Goal: Task Accomplishment & Management: Complete application form

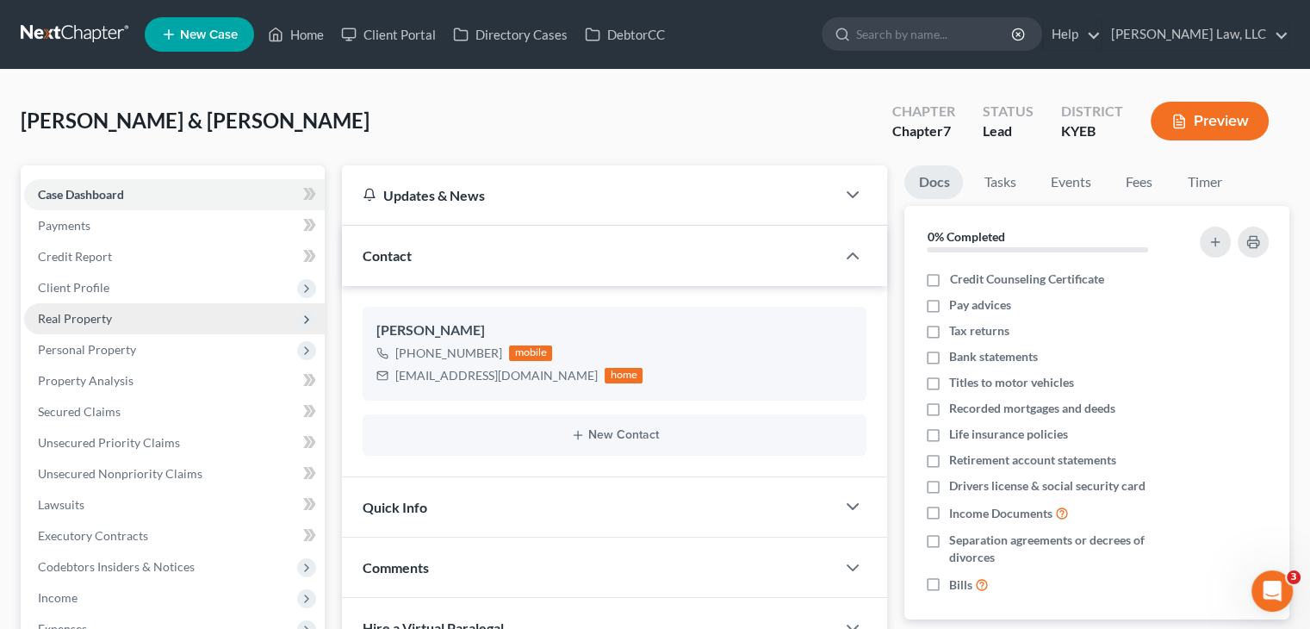
click at [140, 331] on span "Real Property" at bounding box center [174, 318] width 301 height 31
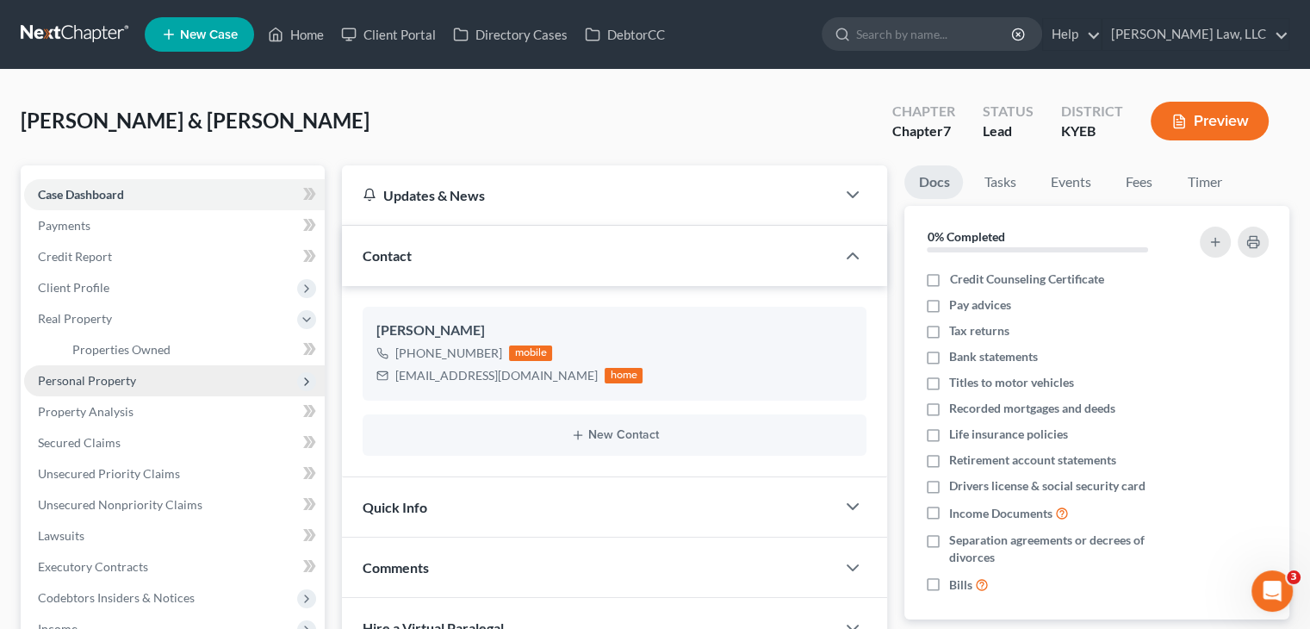
click at [112, 379] on span "Personal Property" at bounding box center [87, 380] width 98 height 15
click at [109, 389] on link "Vehicles Owned" at bounding box center [192, 380] width 266 height 31
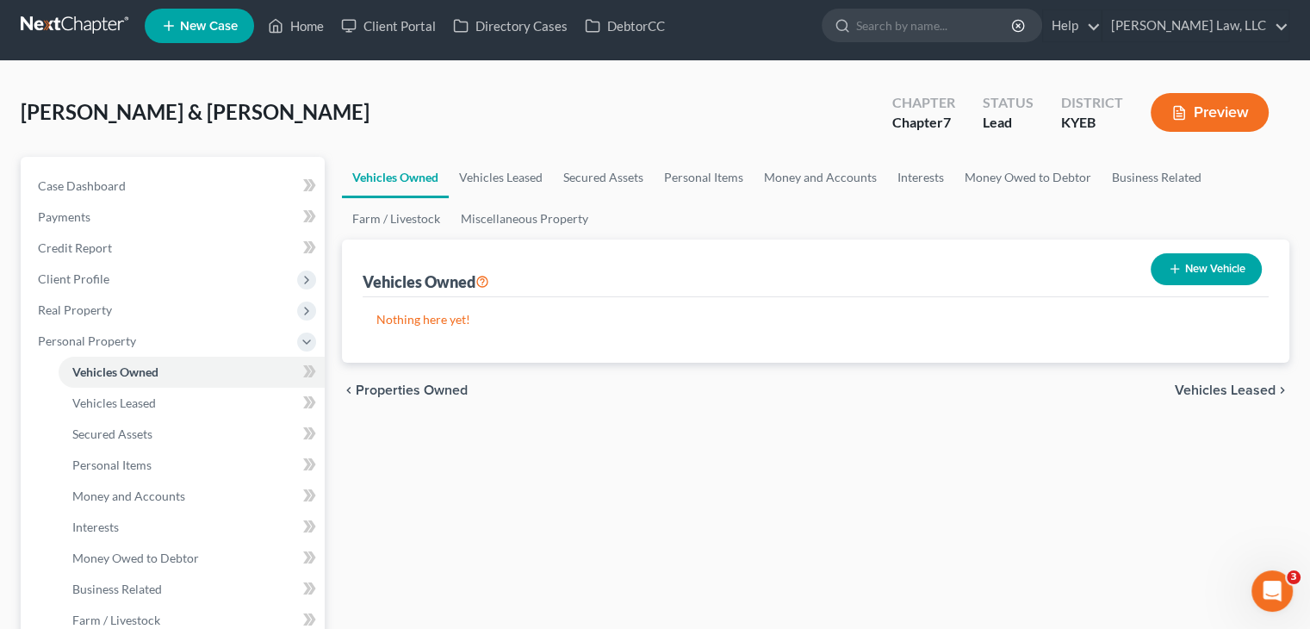
scroll to position [6, 0]
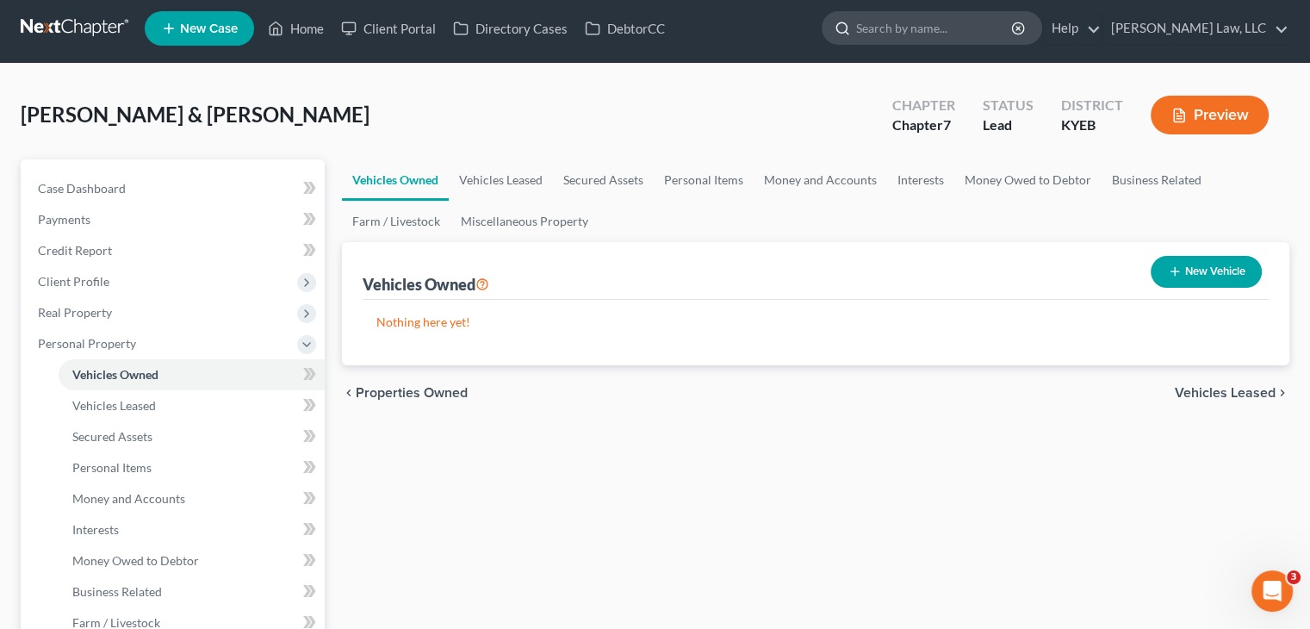
click at [881, 31] on input "search" at bounding box center [935, 28] width 158 height 32
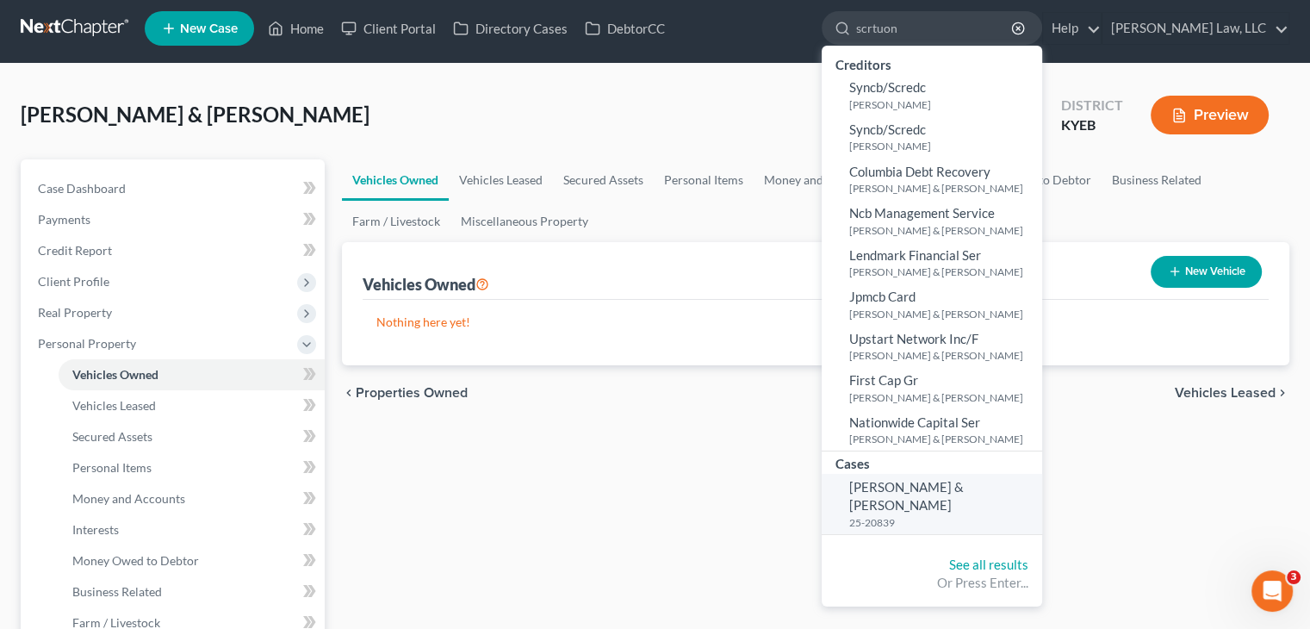
type input "scrtuon"
click at [895, 486] on span "[PERSON_NAME] & [PERSON_NAME]" at bounding box center [906, 496] width 115 height 34
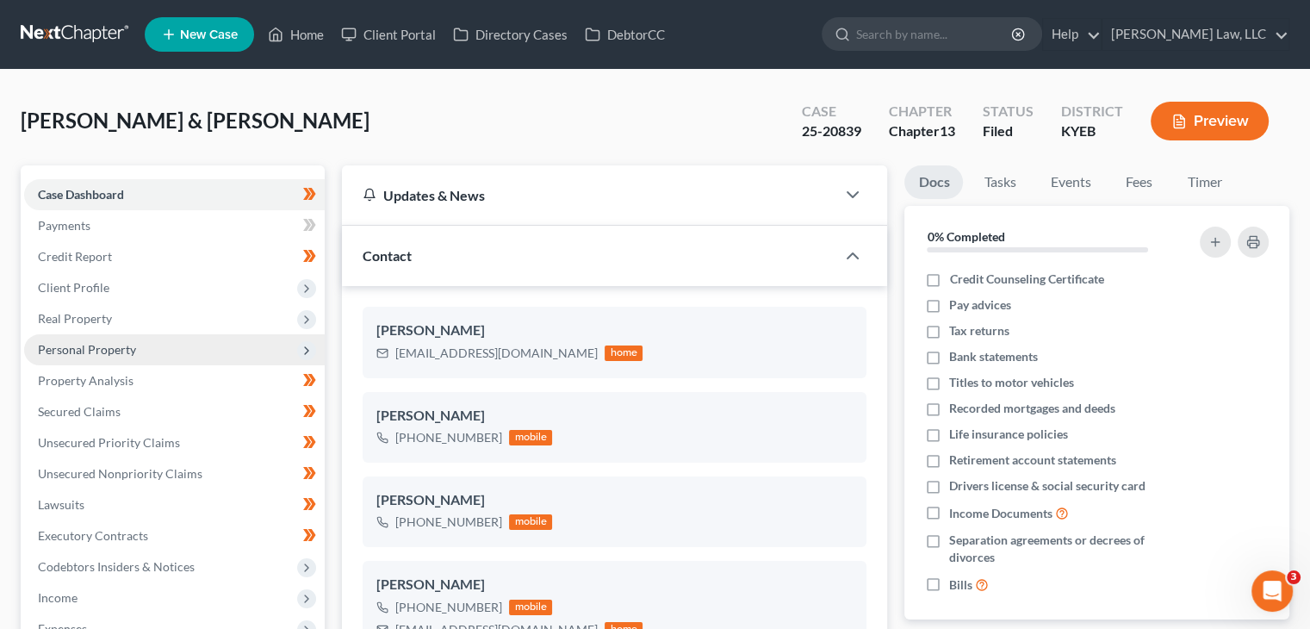
click at [124, 346] on span "Personal Property" at bounding box center [87, 349] width 98 height 15
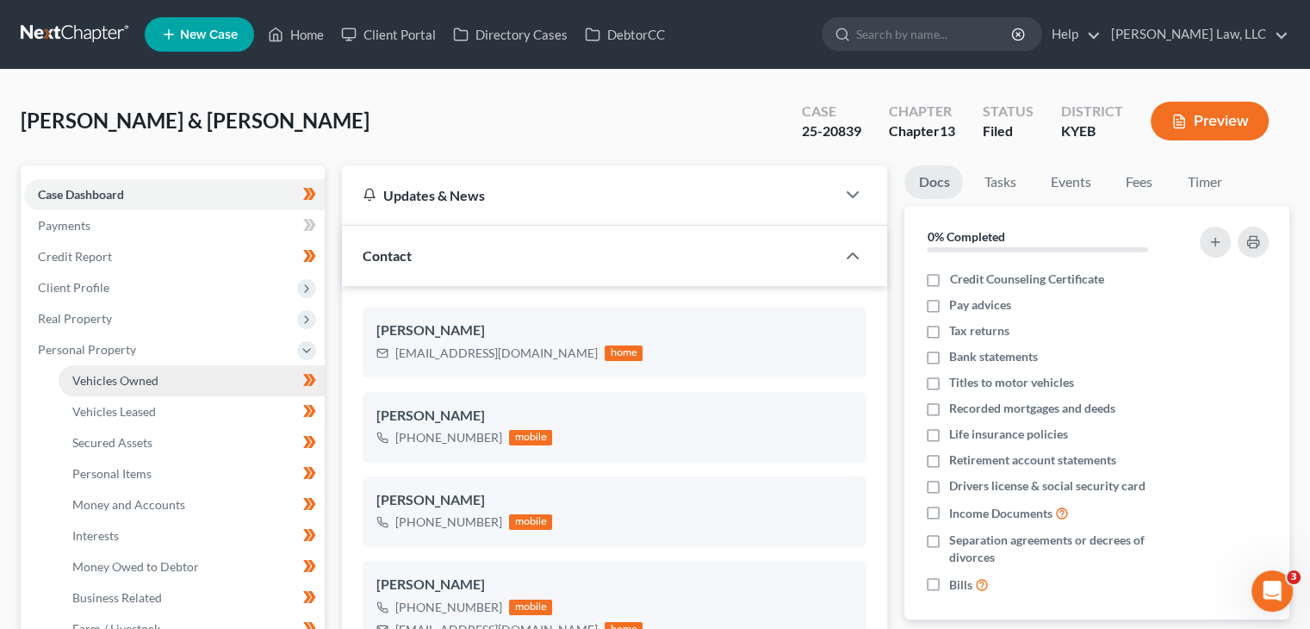
click at [125, 371] on link "Vehicles Owned" at bounding box center [192, 380] width 266 height 31
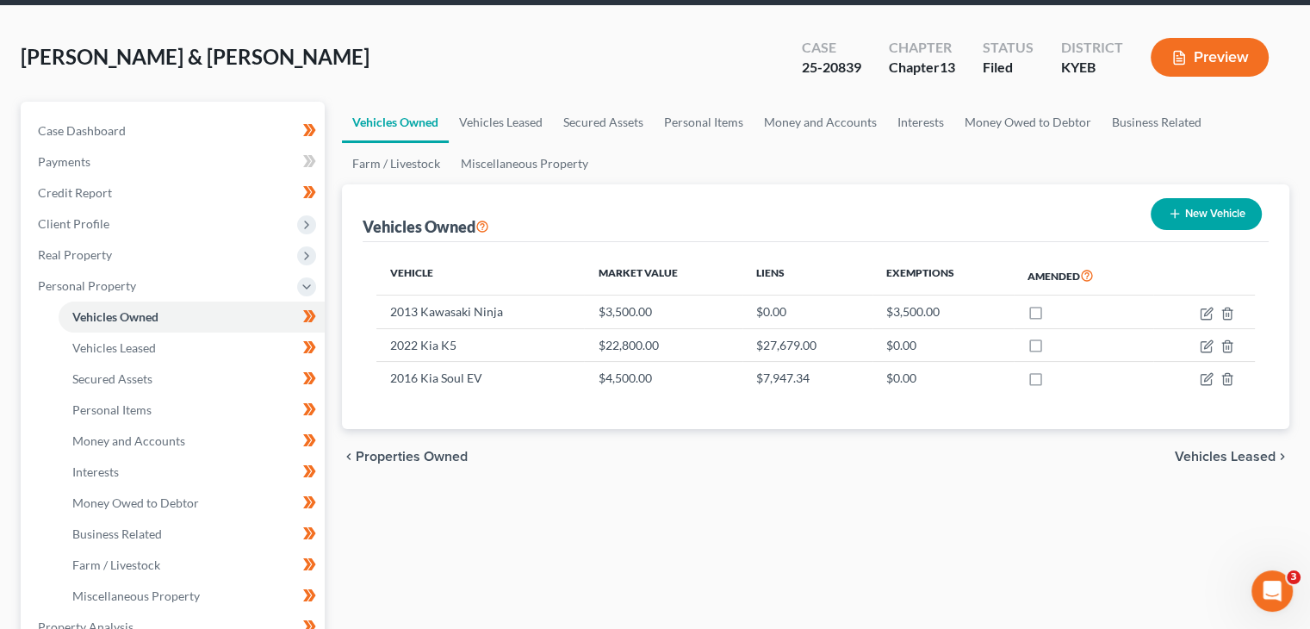
scroll to position [65, 0]
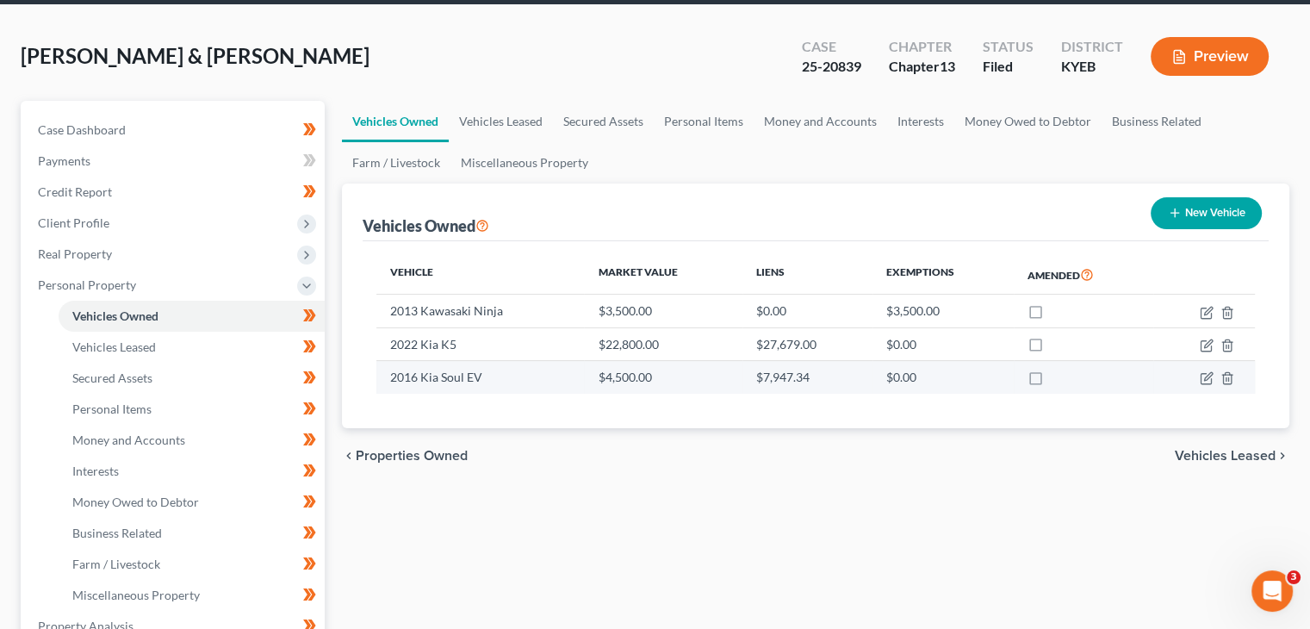
click at [476, 373] on td "2016 Kia Soul EV" at bounding box center [480, 377] width 208 height 33
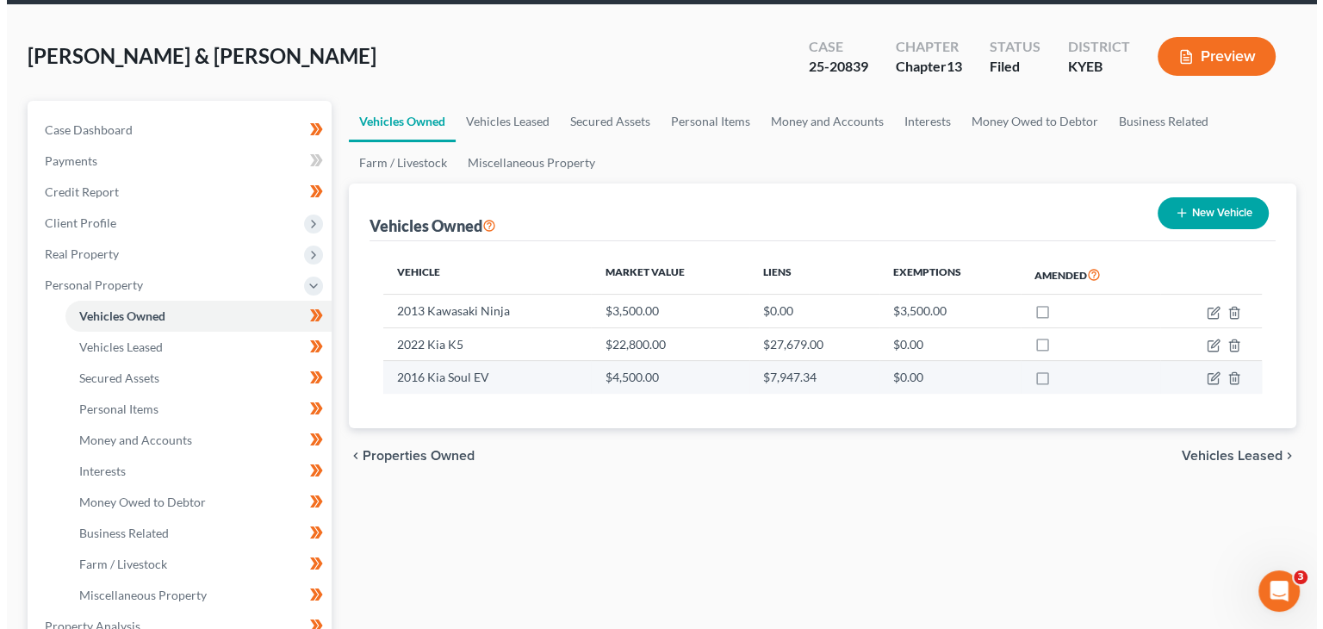
scroll to position [0, 0]
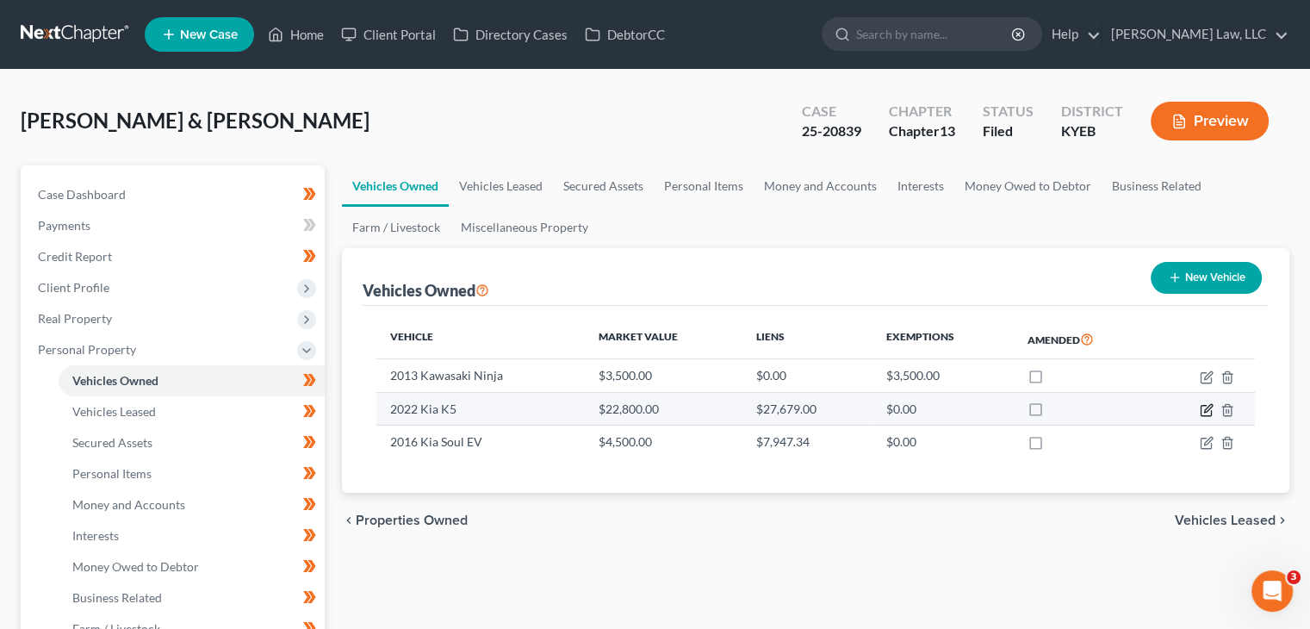
click at [1200, 405] on icon "button" at bounding box center [1207, 410] width 14 height 14
select select "0"
select select "4"
select select "0"
select select "2"
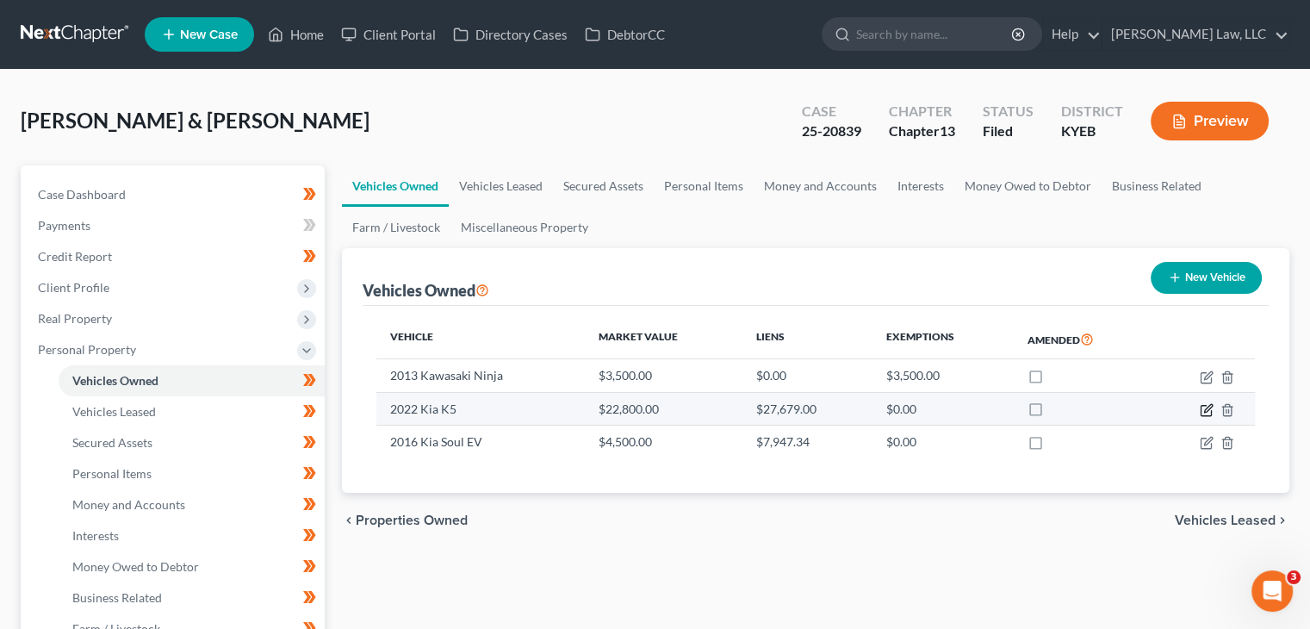
select select "45"
select select "2"
select select "0"
select select "2"
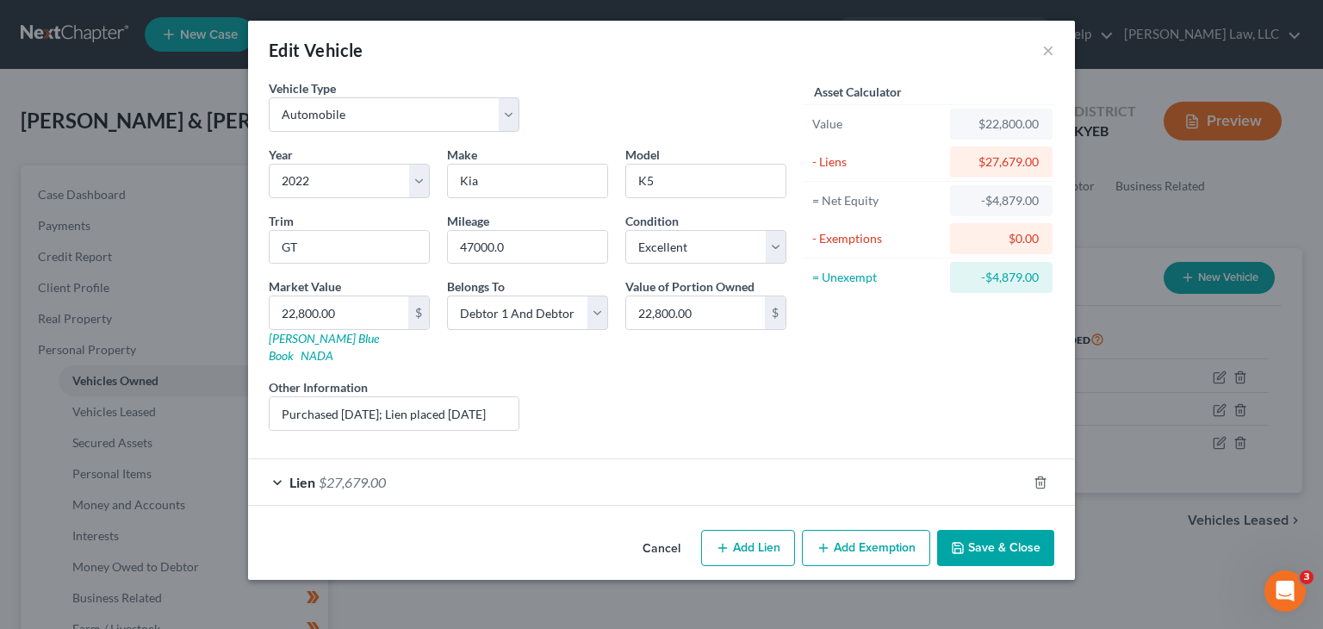
click at [938, 459] on div "Lien $27,679.00" at bounding box center [637, 482] width 779 height 46
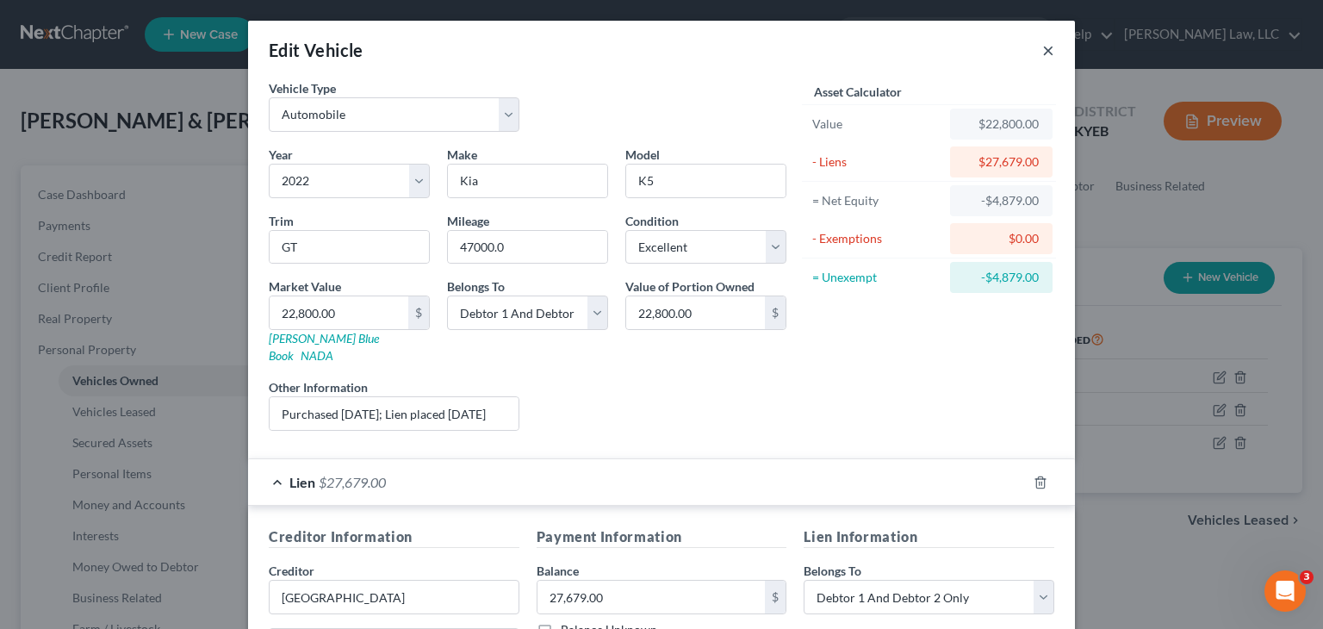
click at [1042, 47] on button "×" at bounding box center [1048, 50] width 12 height 21
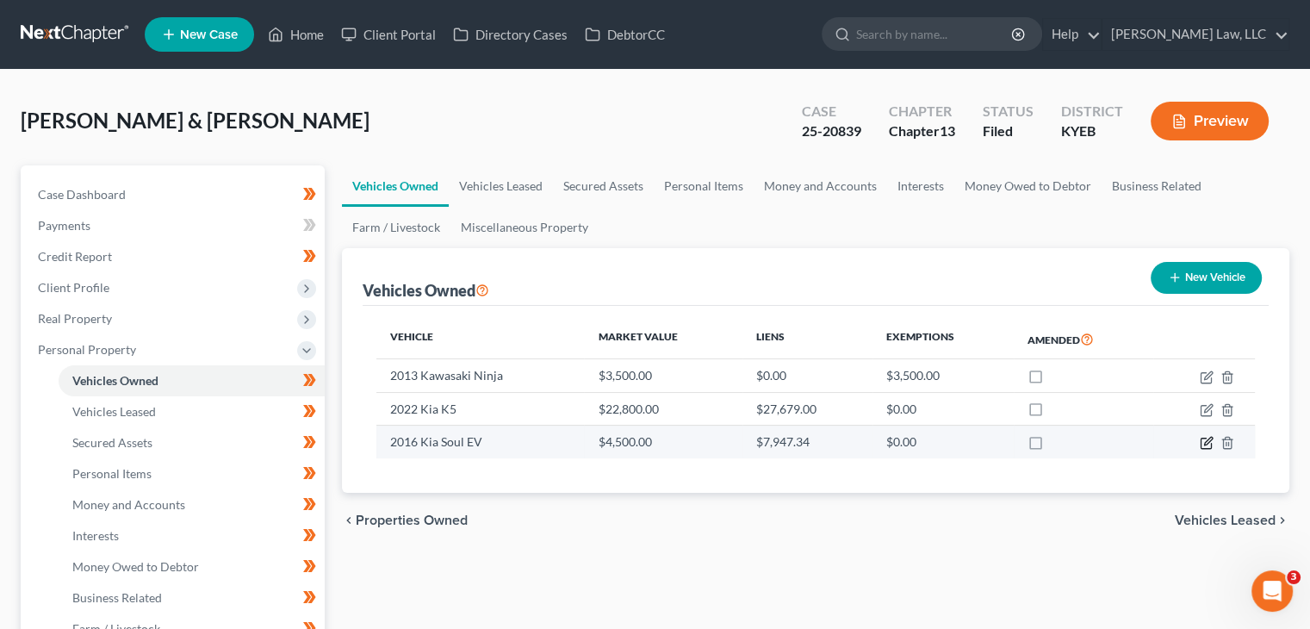
click at [1207, 444] on icon "button" at bounding box center [1207, 443] width 14 height 14
select select "0"
select select "10"
select select "0"
select select "2"
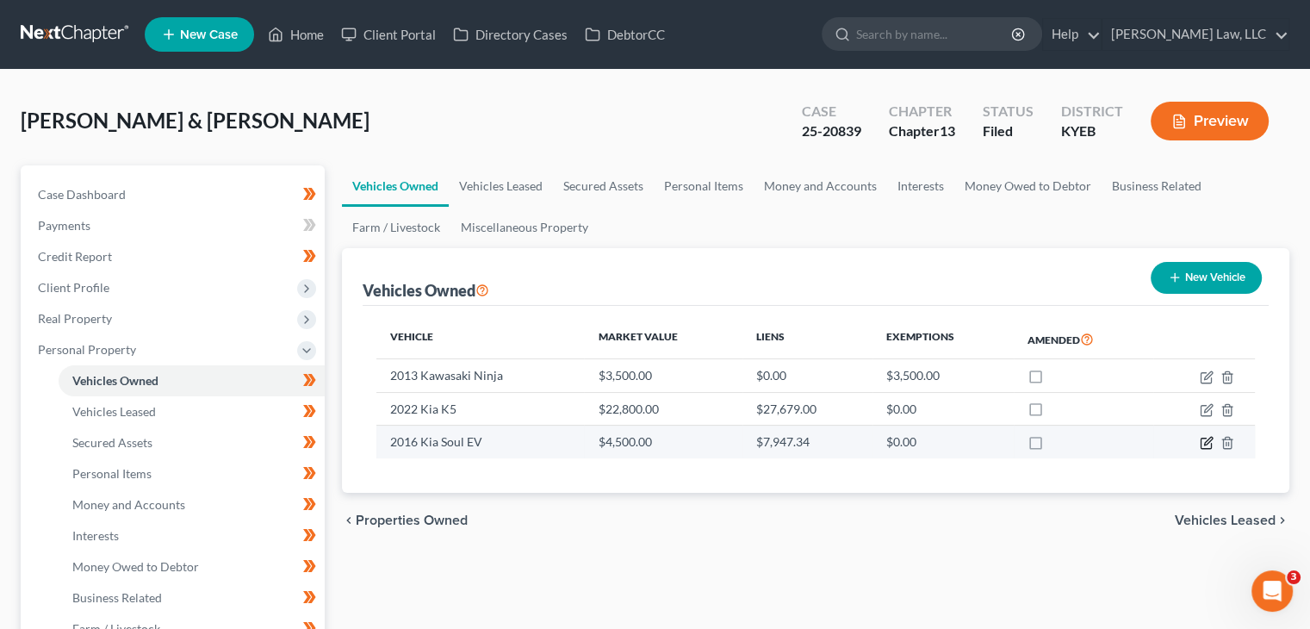
select select "28"
select select "2"
select select "0"
select select "2"
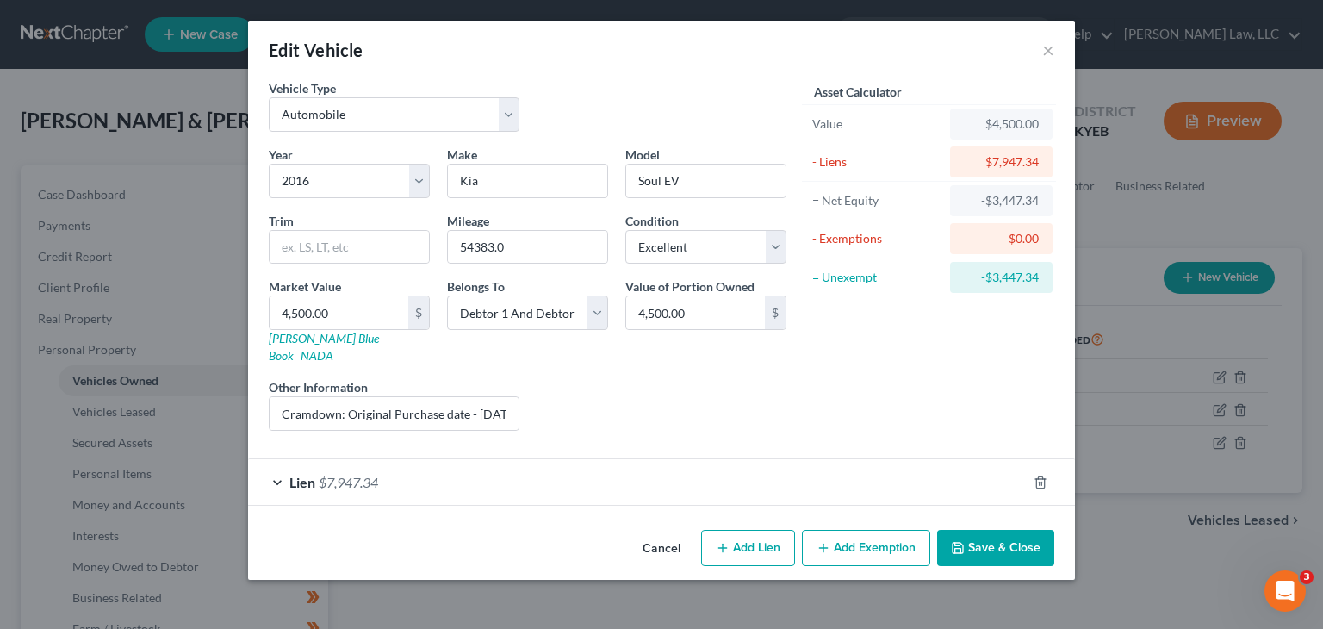
click at [720, 476] on div "Lien $7,947.34" at bounding box center [637, 482] width 779 height 46
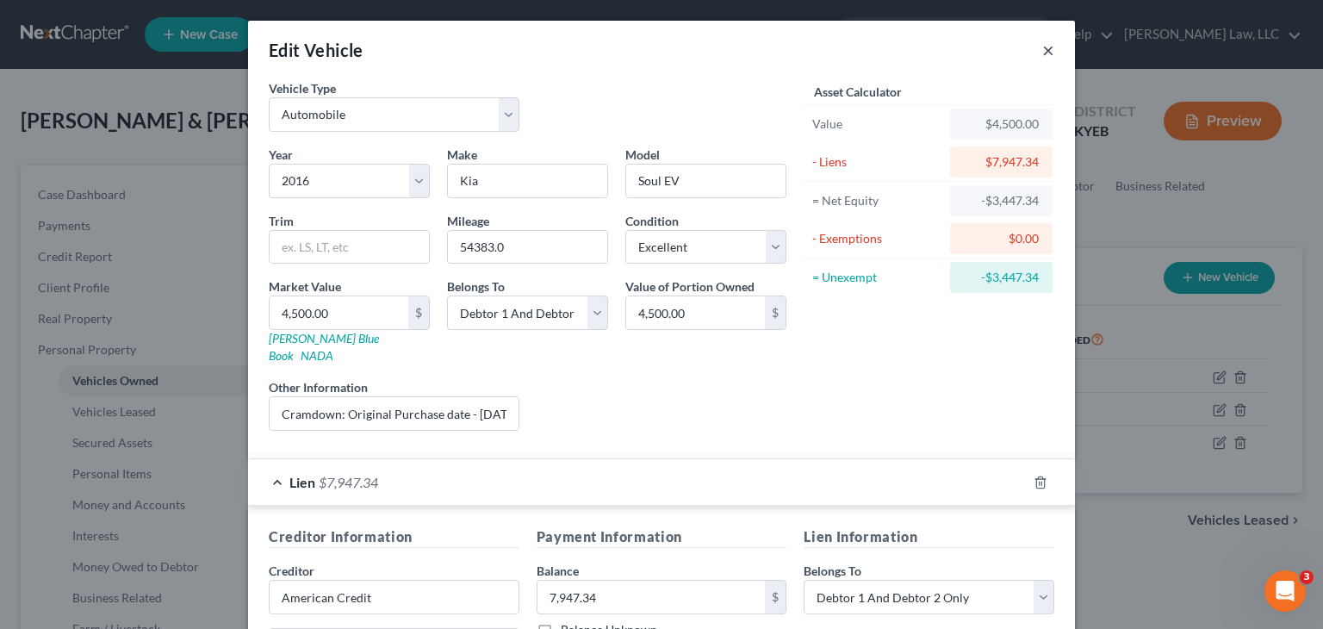
click at [1043, 51] on button "×" at bounding box center [1048, 50] width 12 height 21
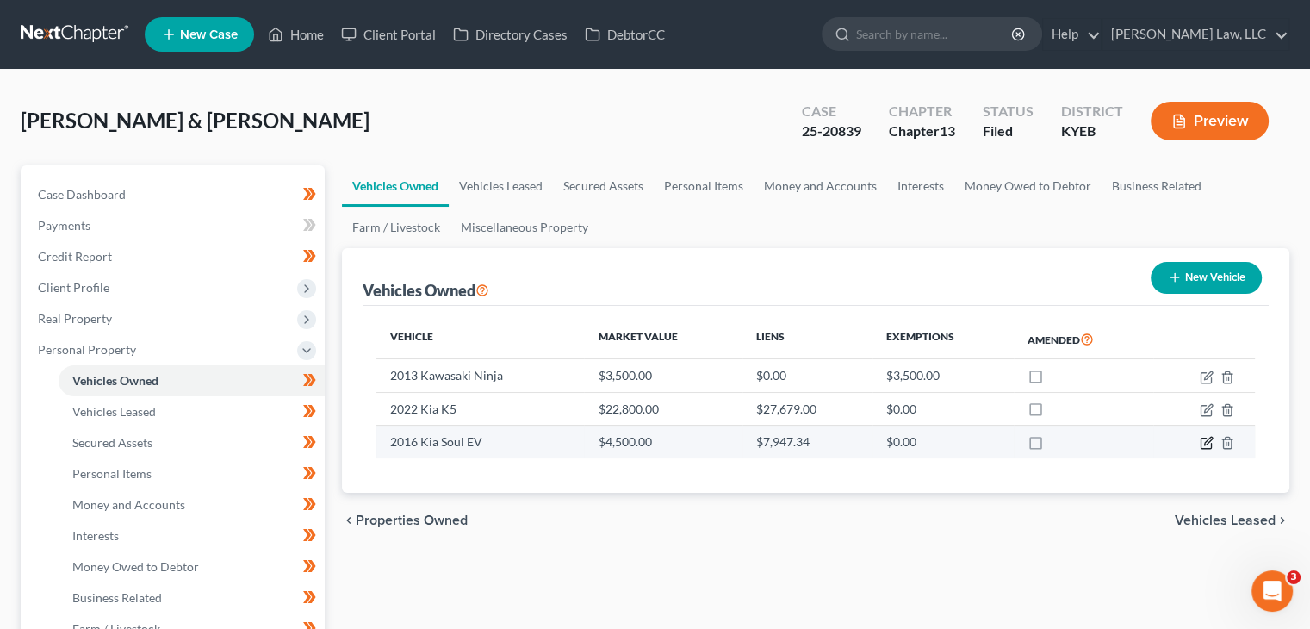
click at [1206, 440] on icon "button" at bounding box center [1208, 442] width 8 height 8
select select "0"
select select "10"
select select "0"
select select "2"
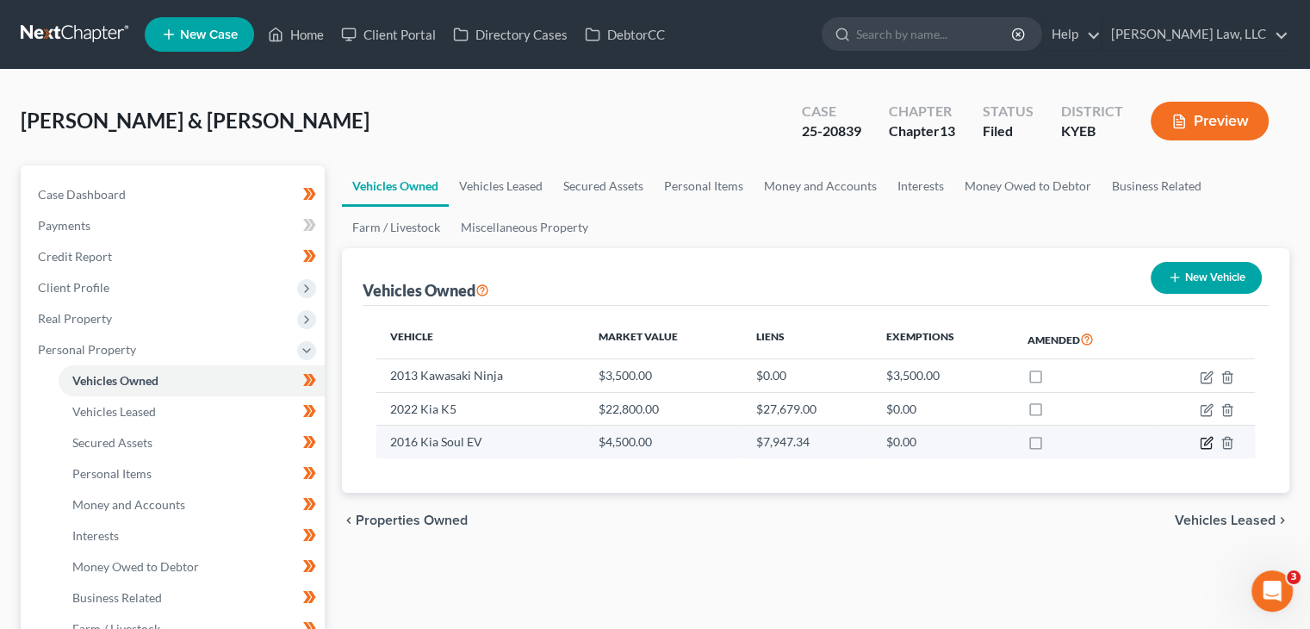
select select "28"
select select "2"
select select "0"
select select "2"
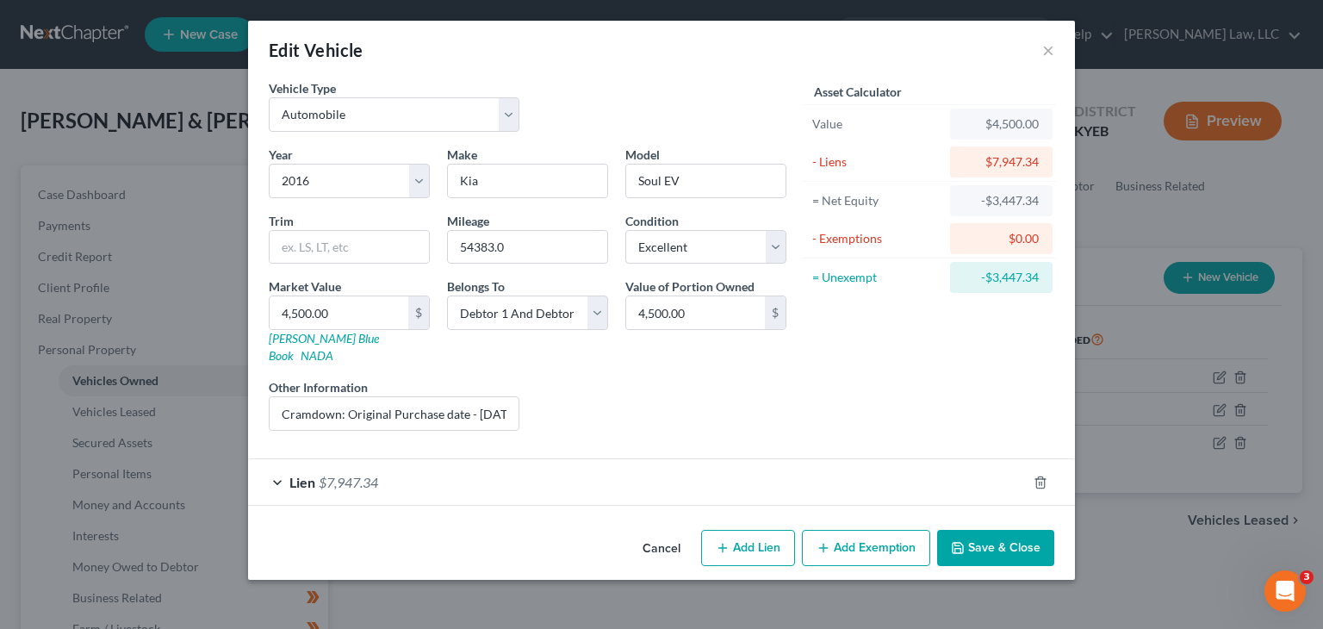
click at [802, 476] on div "Lien $7,947.34" at bounding box center [637, 482] width 779 height 46
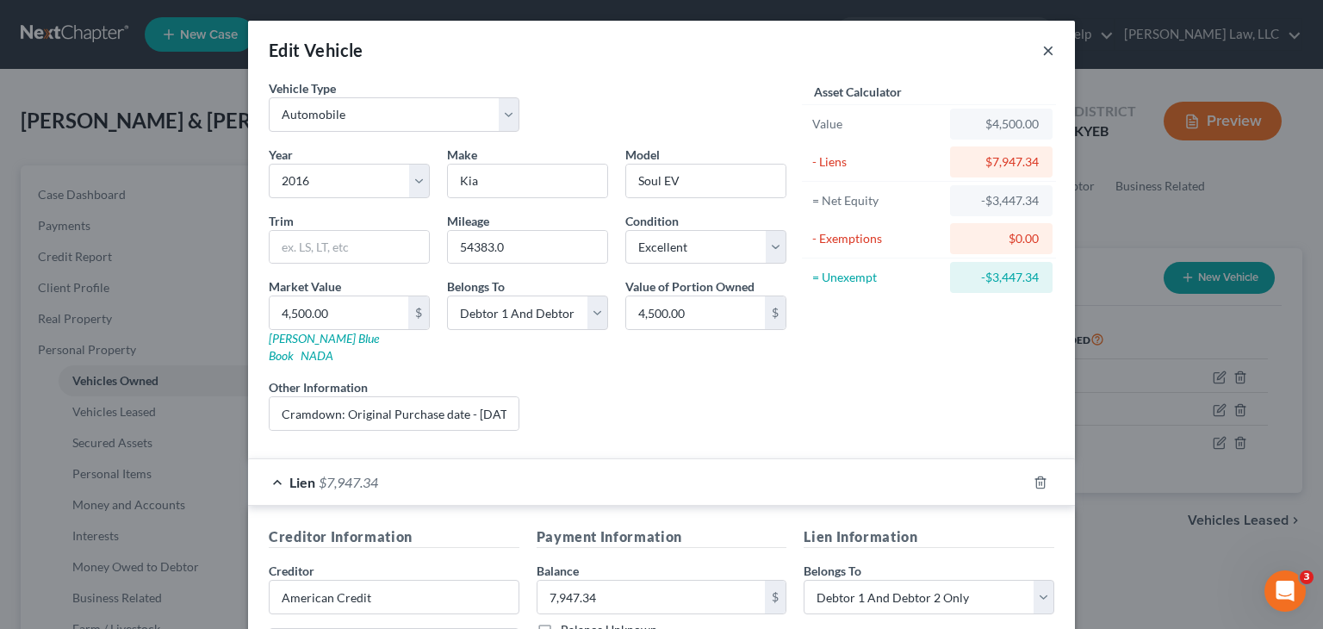
click at [1042, 54] on button "×" at bounding box center [1048, 50] width 12 height 21
